Goal: Task Accomplishment & Management: Manage account settings

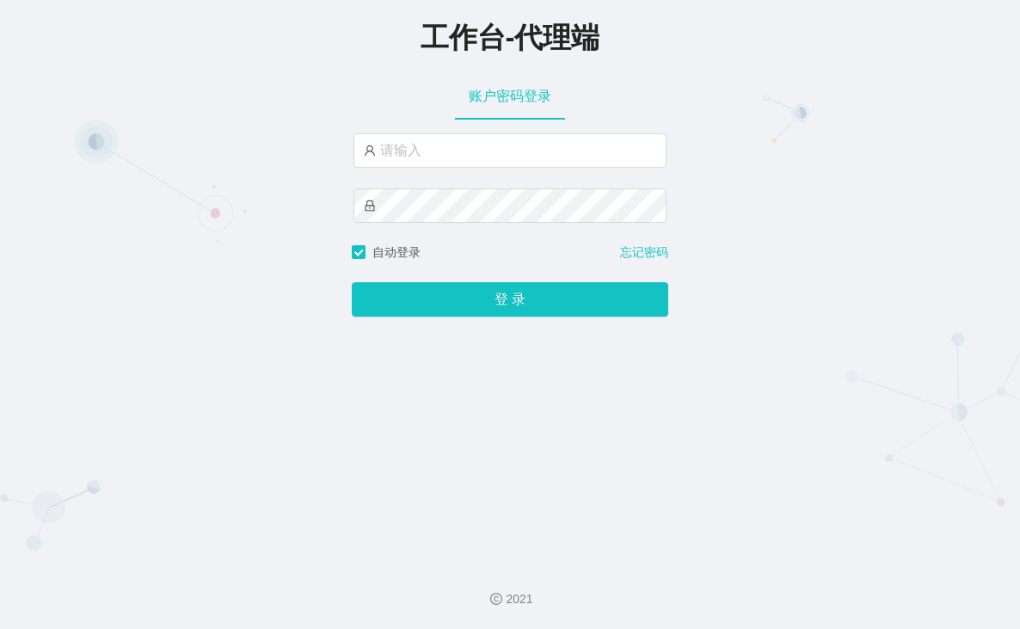
click at [43, 339] on div "工作台-代理端 账户密码登录 自动登录 忘记密码 登 录" at bounding box center [510, 274] width 1020 height 549
click at [456, 151] on input "text" at bounding box center [509, 150] width 313 height 34
paste input "分线：baoqiang520"
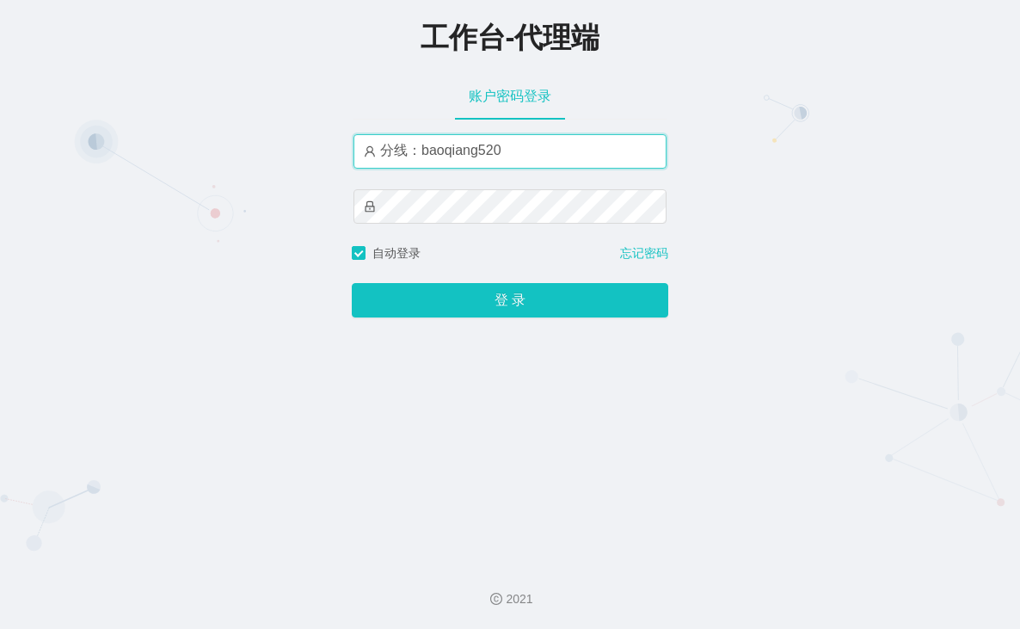
type input "分线：baoqiang520"
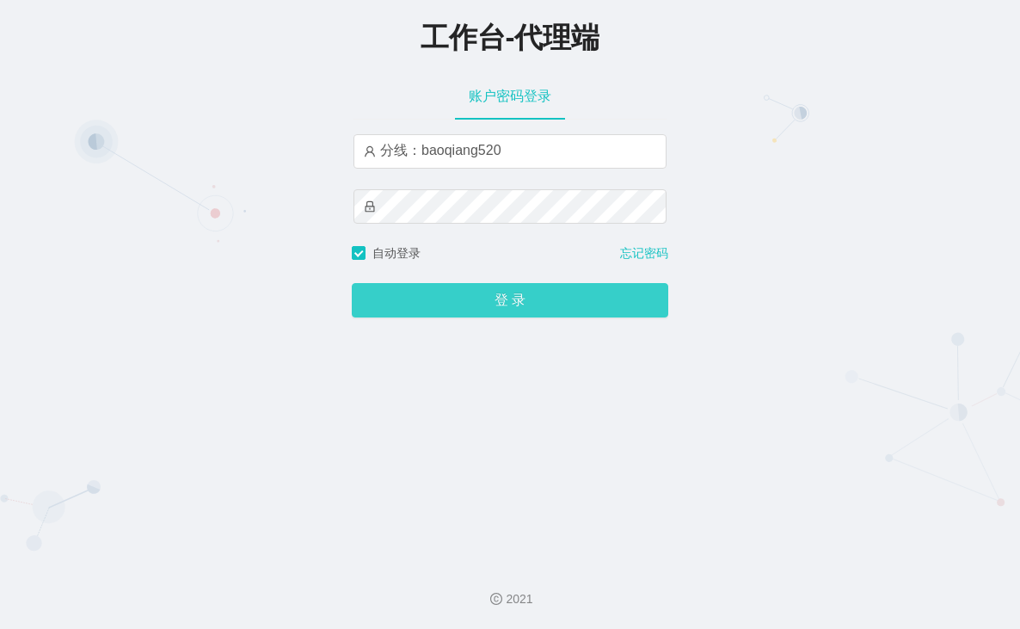
click at [499, 298] on button "登 录" at bounding box center [510, 300] width 316 height 34
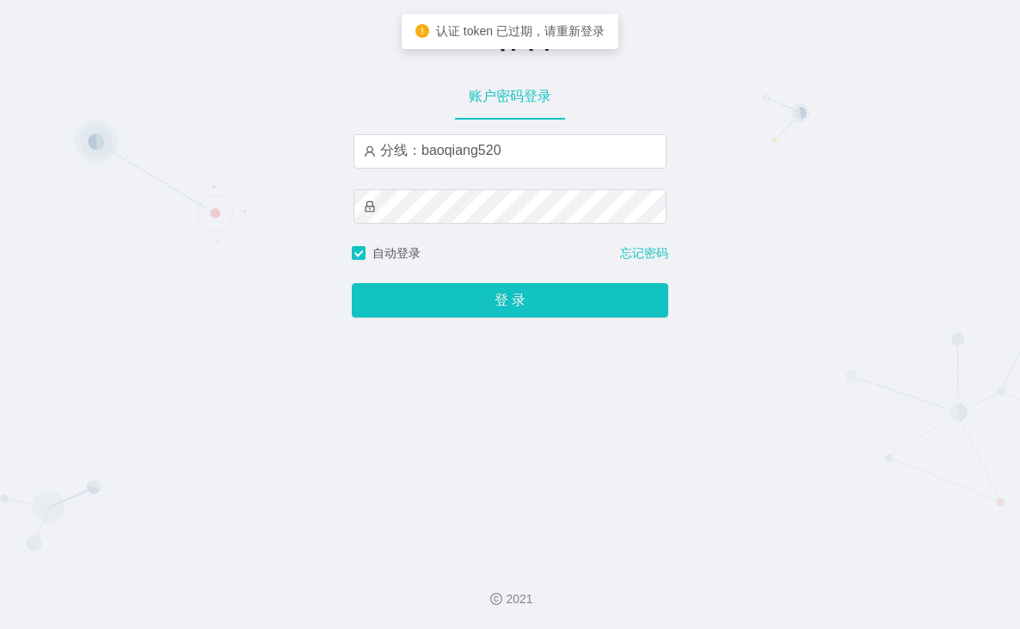
type input "分线：baoqiang520"
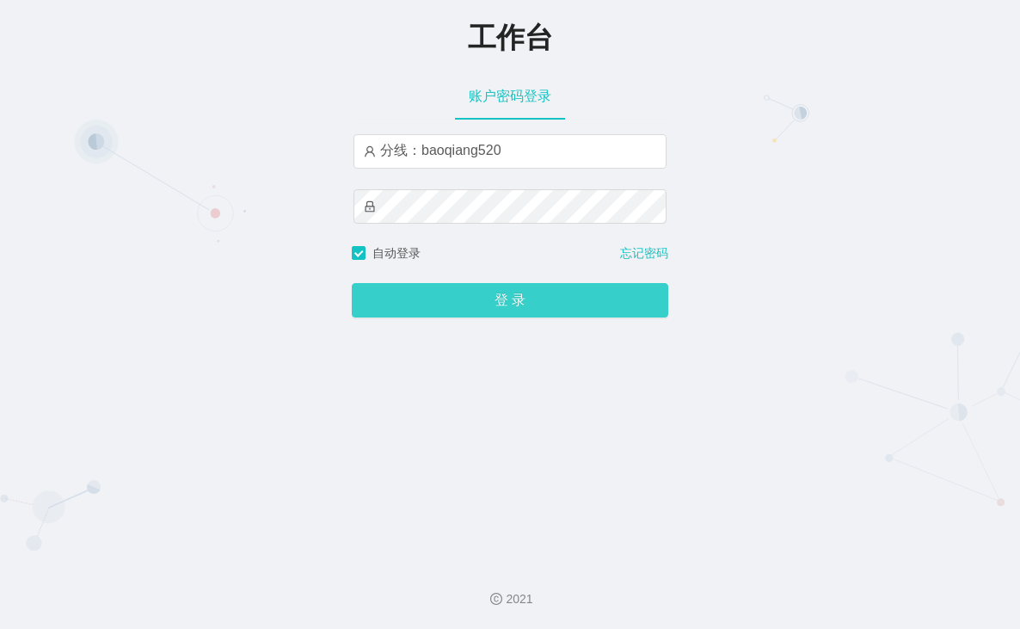
click at [482, 288] on button "登 录" at bounding box center [510, 300] width 316 height 34
click at [479, 297] on button "登 录" at bounding box center [510, 300] width 316 height 34
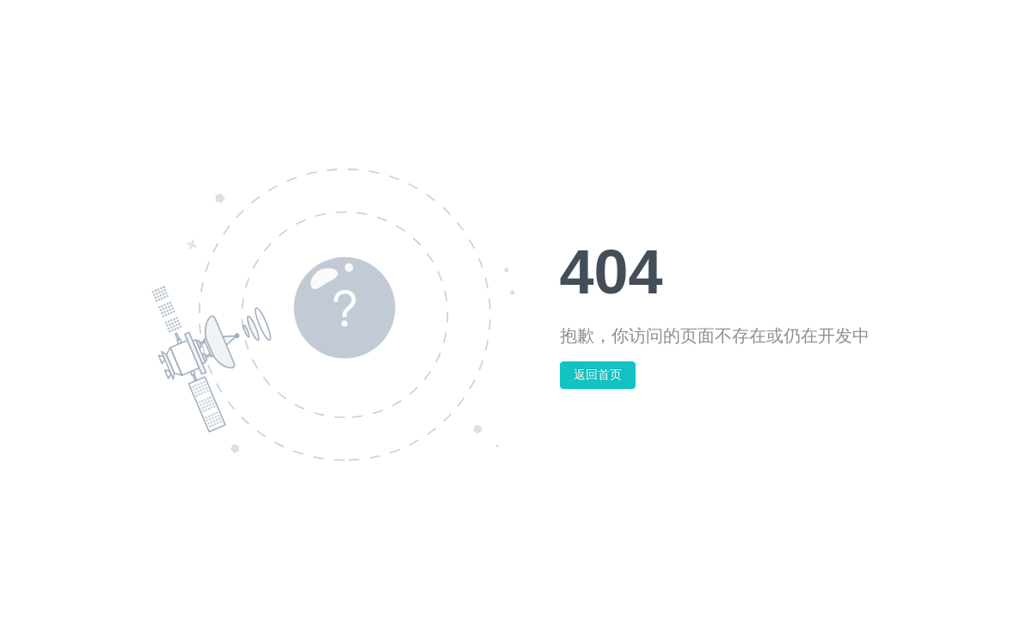
click at [511, 298] on div at bounding box center [355, 314] width 408 height 293
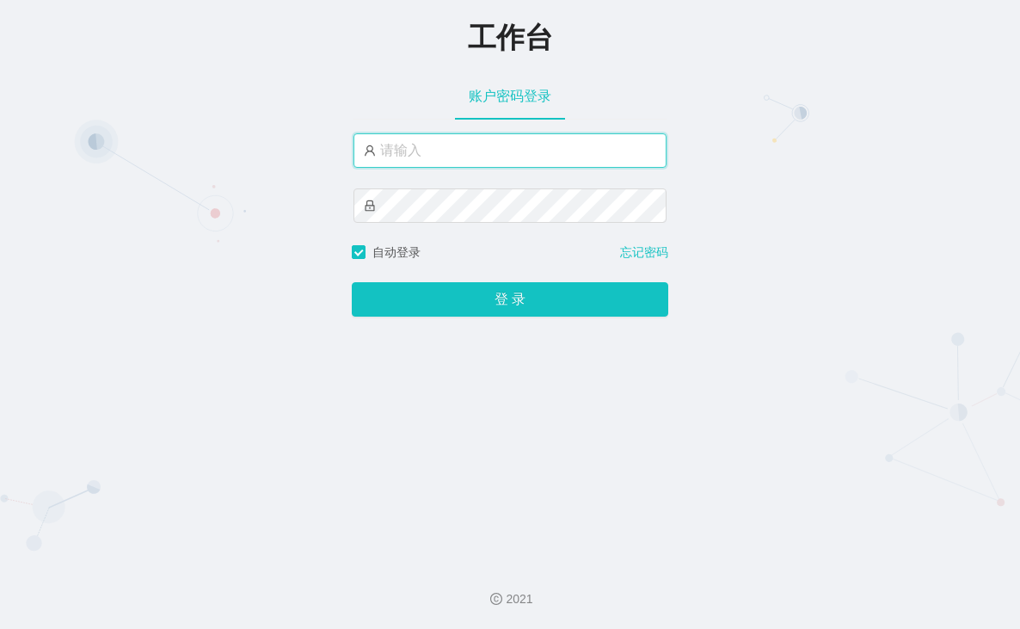
click at [420, 137] on input "text" at bounding box center [509, 150] width 313 height 34
paste input "baoqiang520"
type input "baoqiang520"
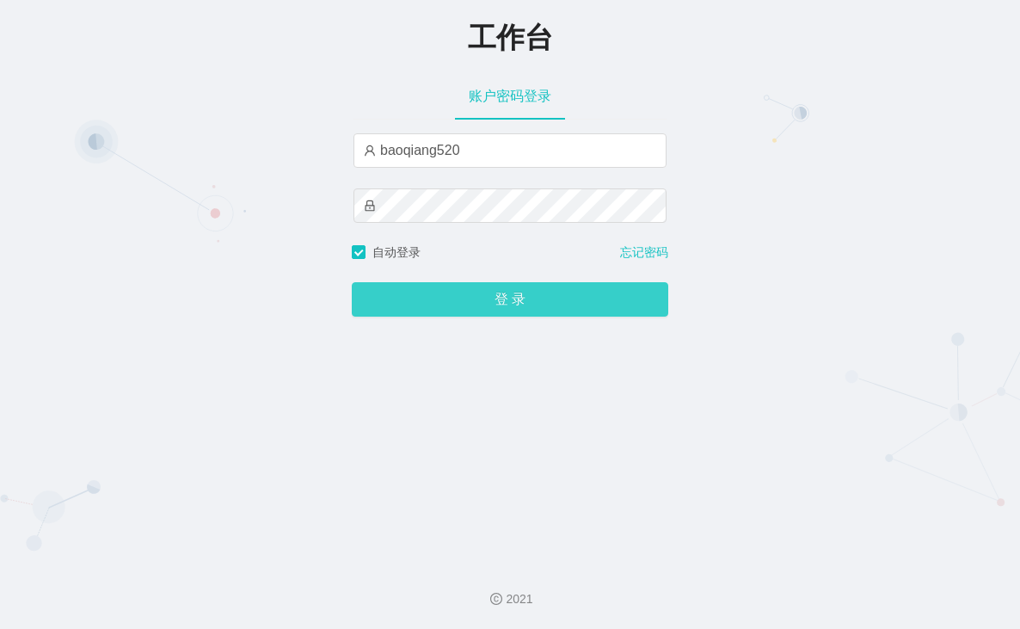
click at [484, 294] on button "登 录" at bounding box center [510, 299] width 316 height 34
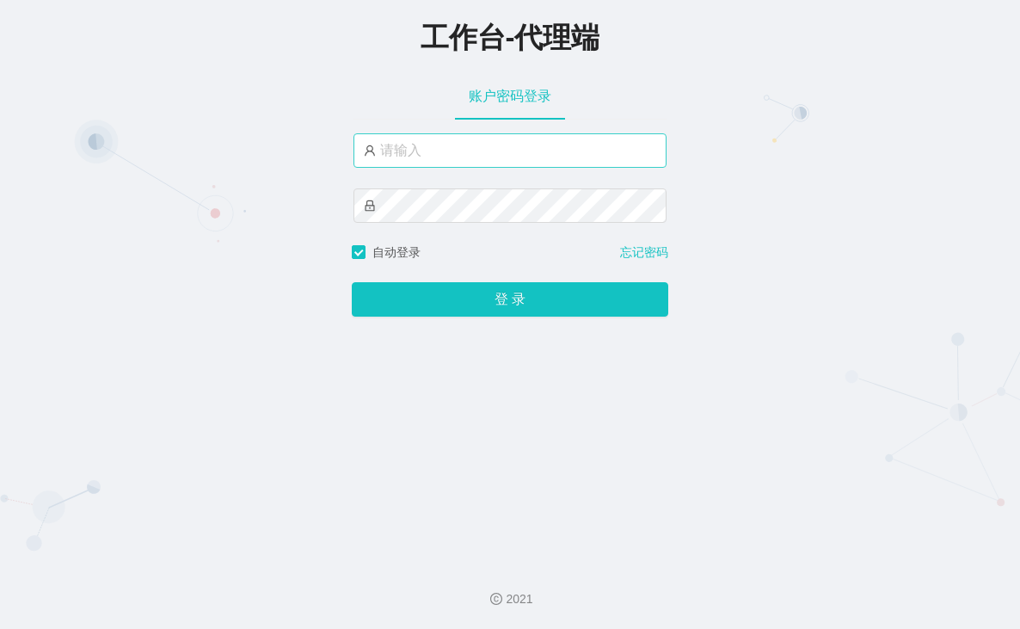
drag, startPoint x: 446, startPoint y: 174, endPoint x: 450, endPoint y: 155, distance: 19.2
click at [449, 169] on div at bounding box center [509, 188] width 313 height 110
click at [450, 151] on input "text" at bounding box center [509, 150] width 313 height 34
paste input "baoqiang520"
type input "baoqiang520"
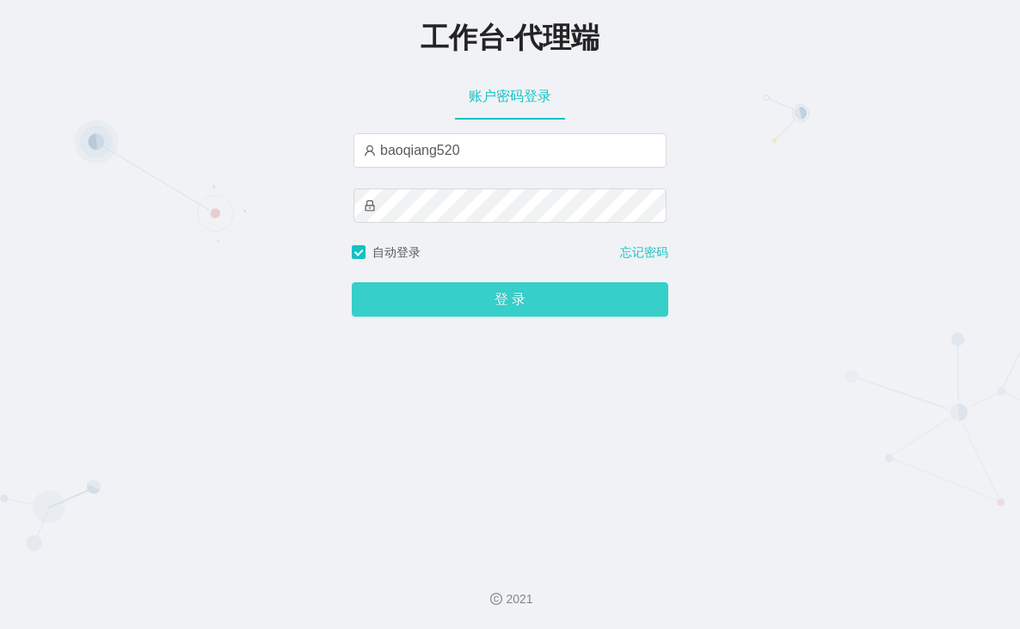
click at [504, 299] on button "登 录" at bounding box center [510, 299] width 316 height 34
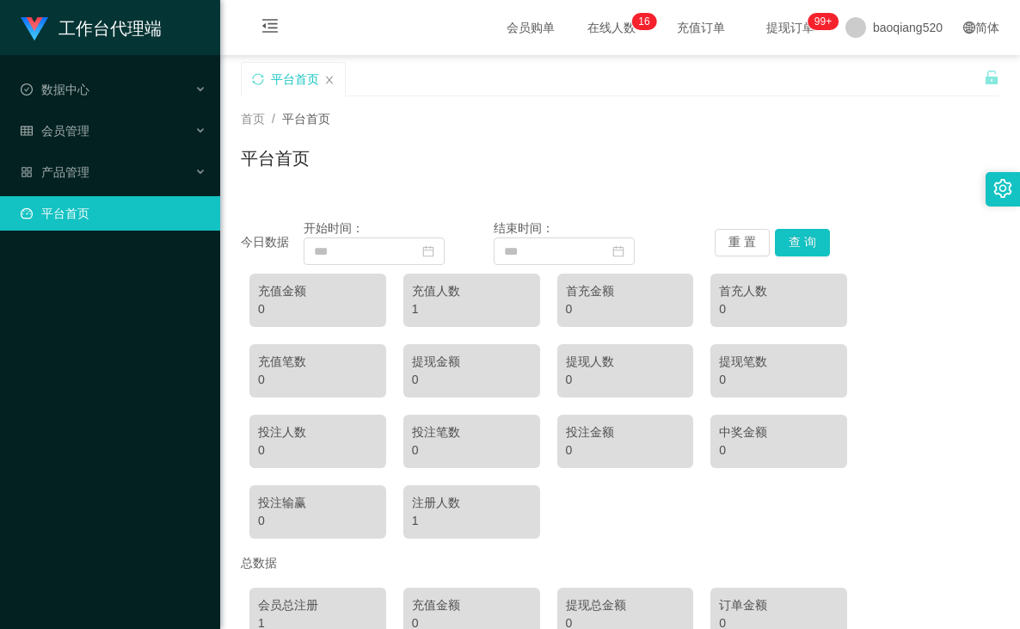
click at [579, 26] on span "在线人数 0 1 2 3 4 5 6 7 8 9 0 1 2 3 4 5 6 7 8 9 0 1 2 3 4 5 6 7 8 9 0 1 2 3 4 5 6 …" at bounding box center [611, 27] width 65 height 12
click at [516, 164] on div "平台首页" at bounding box center [620, 165] width 758 height 40
click at [90, 404] on div "工作台代理端 数据中心 会员管理 产品管理 平台首页" at bounding box center [110, 314] width 220 height 629
click at [770, 21] on span "提现订单 99+" at bounding box center [790, 27] width 65 height 12
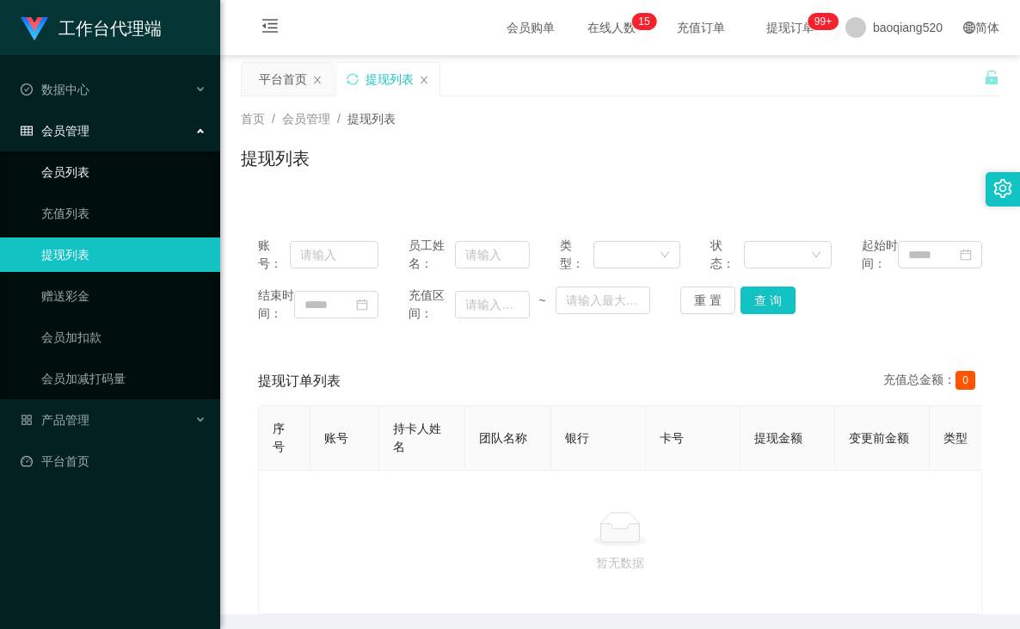
click at [67, 169] on link "会员列表" at bounding box center [123, 172] width 165 height 34
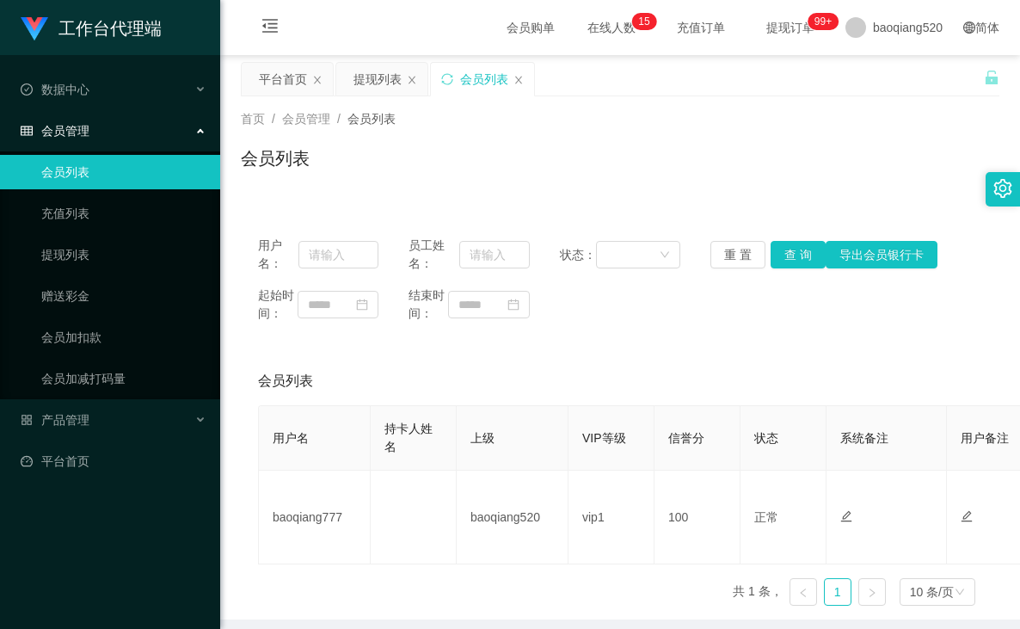
click at [579, 30] on span "在线人数 0 1 2 3 4 5 6 7 8 9 0 1 2 3 4 5 6 7 8 9 0 1 2 3 4 5 6 7 8 9 0 1 2 3 4 5 6 …" at bounding box center [611, 27] width 65 height 12
